Goal: Check status: Check status

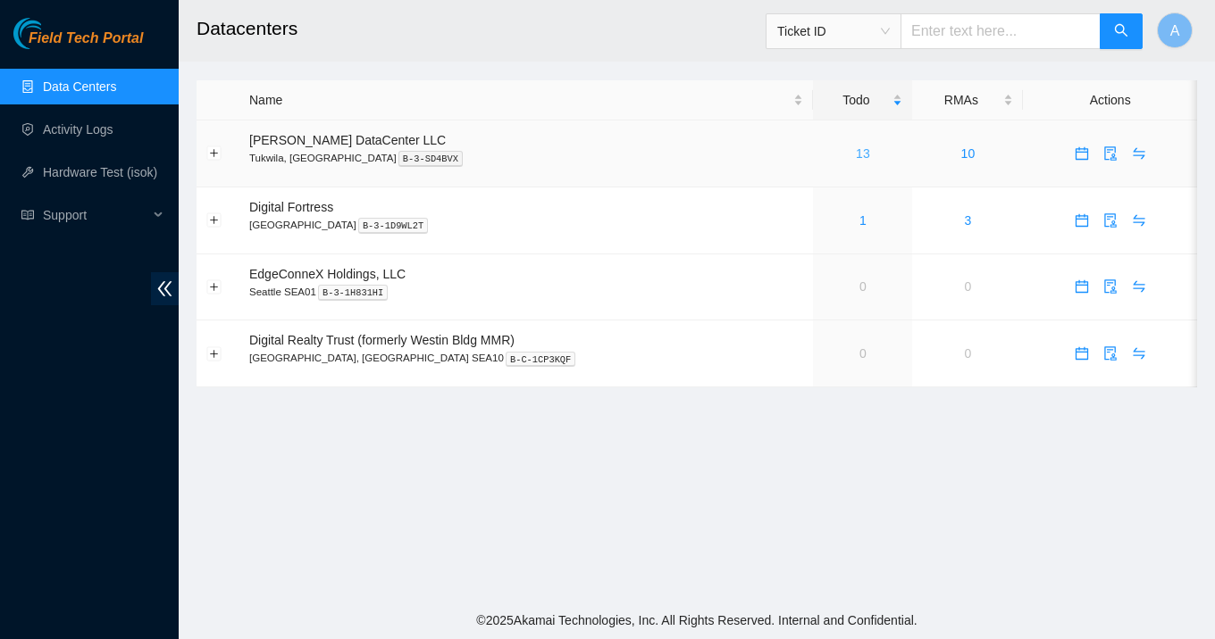
click at [856, 156] on link "13" at bounding box center [863, 153] width 14 height 14
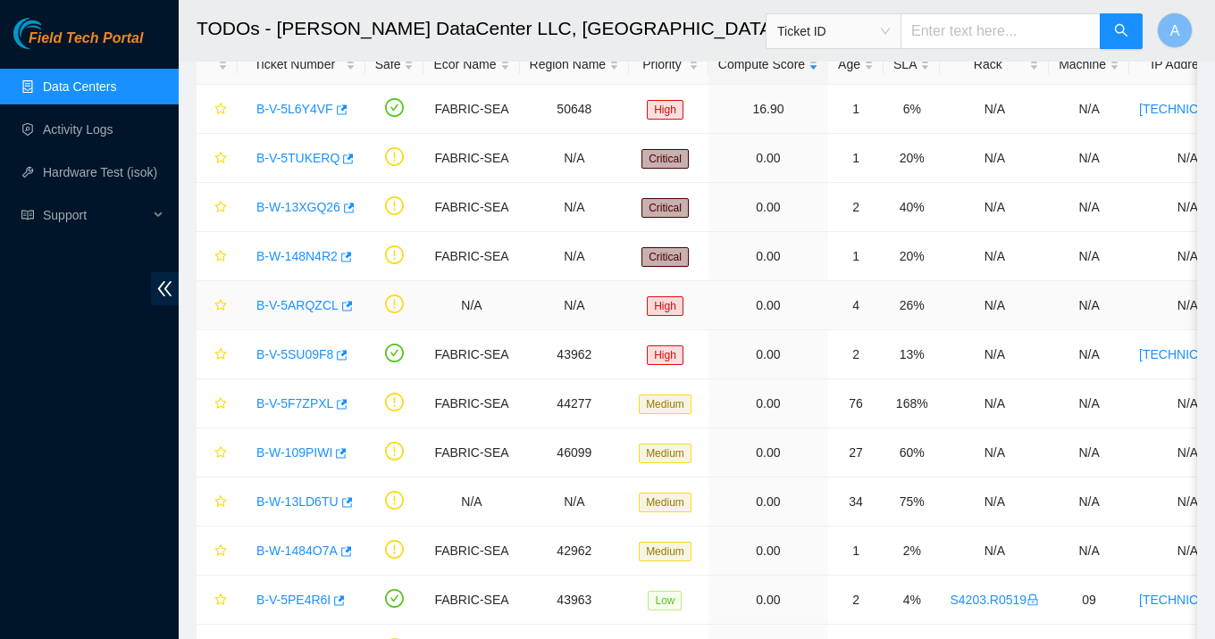
scroll to position [108, 0]
click at [291, 453] on link "B-W-109PIWI" at bounding box center [294, 452] width 76 height 14
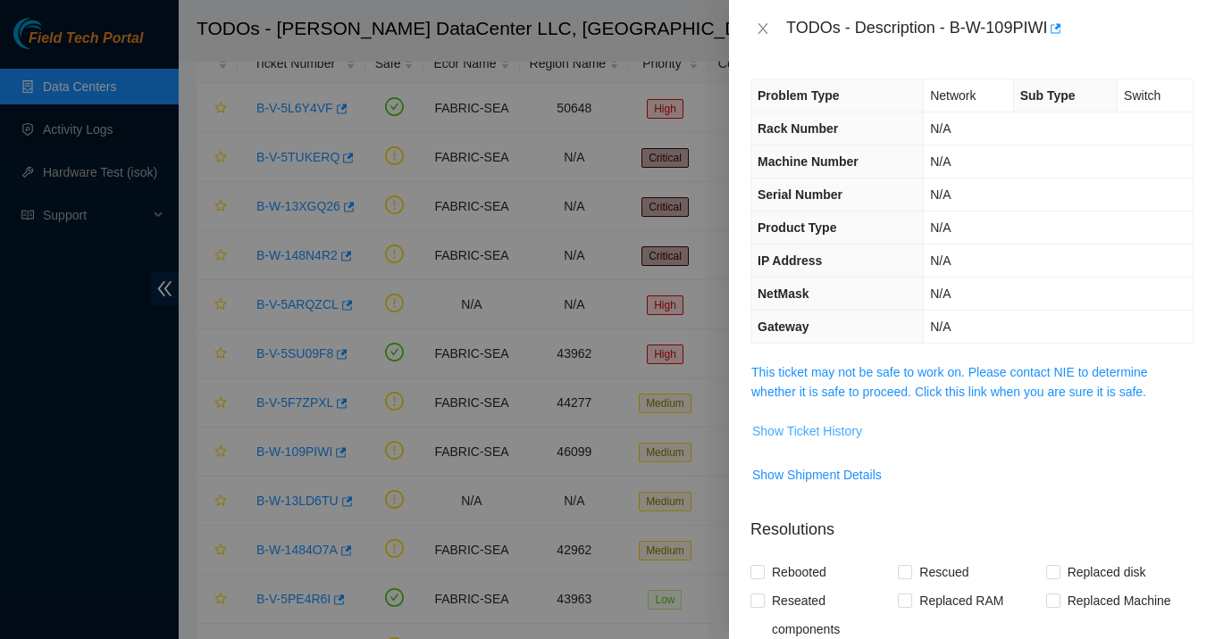
click at [840, 426] on span "Show Ticket History" at bounding box center [807, 432] width 110 height 20
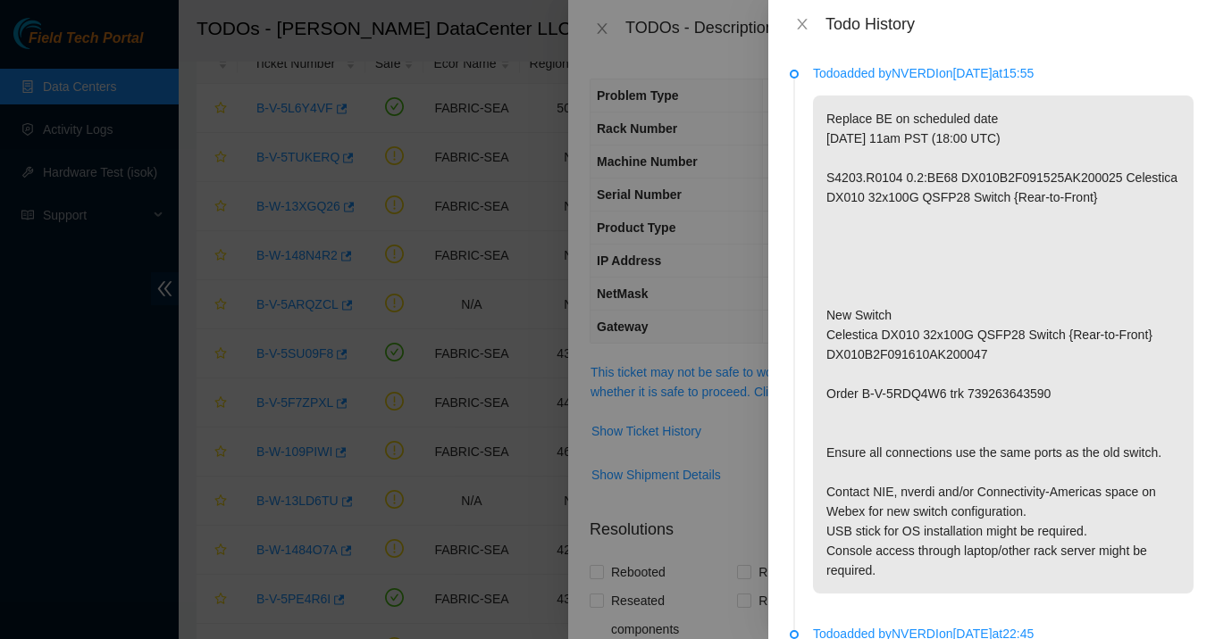
click at [909, 179] on p "Replace BE on scheduled date [DATE] 11am PST (18:00 UTC) S4203.R0104 0.2:BE68 D…" at bounding box center [1003, 345] width 380 height 498
click at [912, 237] on p "Replace BE on scheduled date [DATE] 11am PST (18:00 UTC) S4203.R0104 0.2:BE68 D…" at bounding box center [1003, 345] width 380 height 498
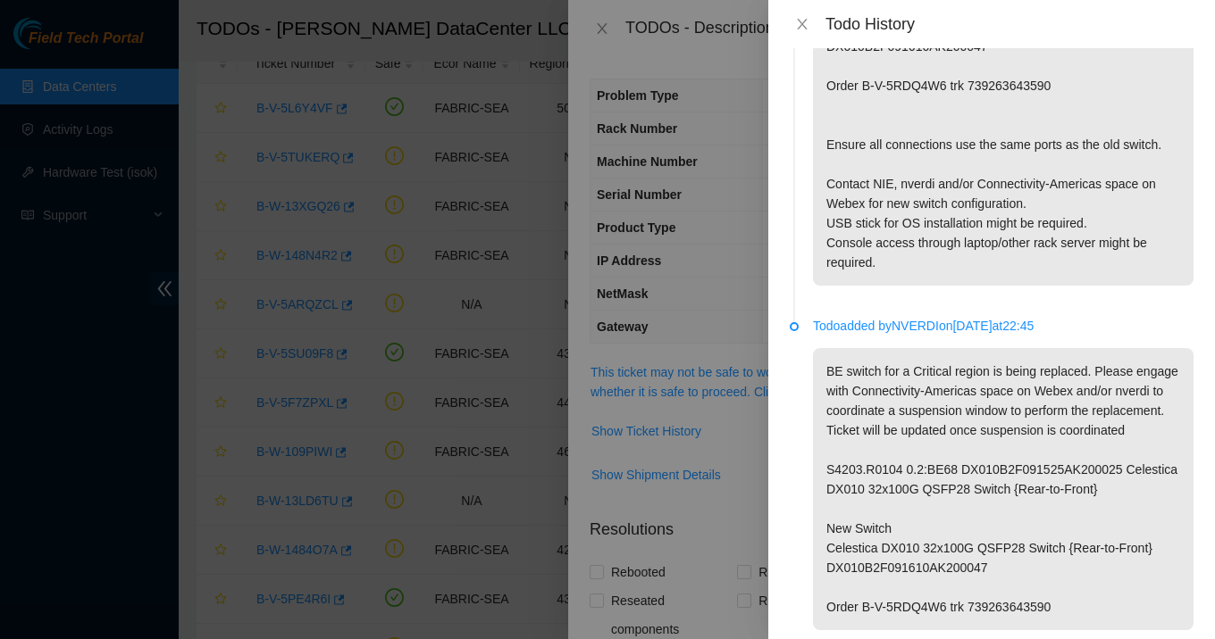
scroll to position [326, 0]
